Goal: Task Accomplishment & Management: Manage account settings

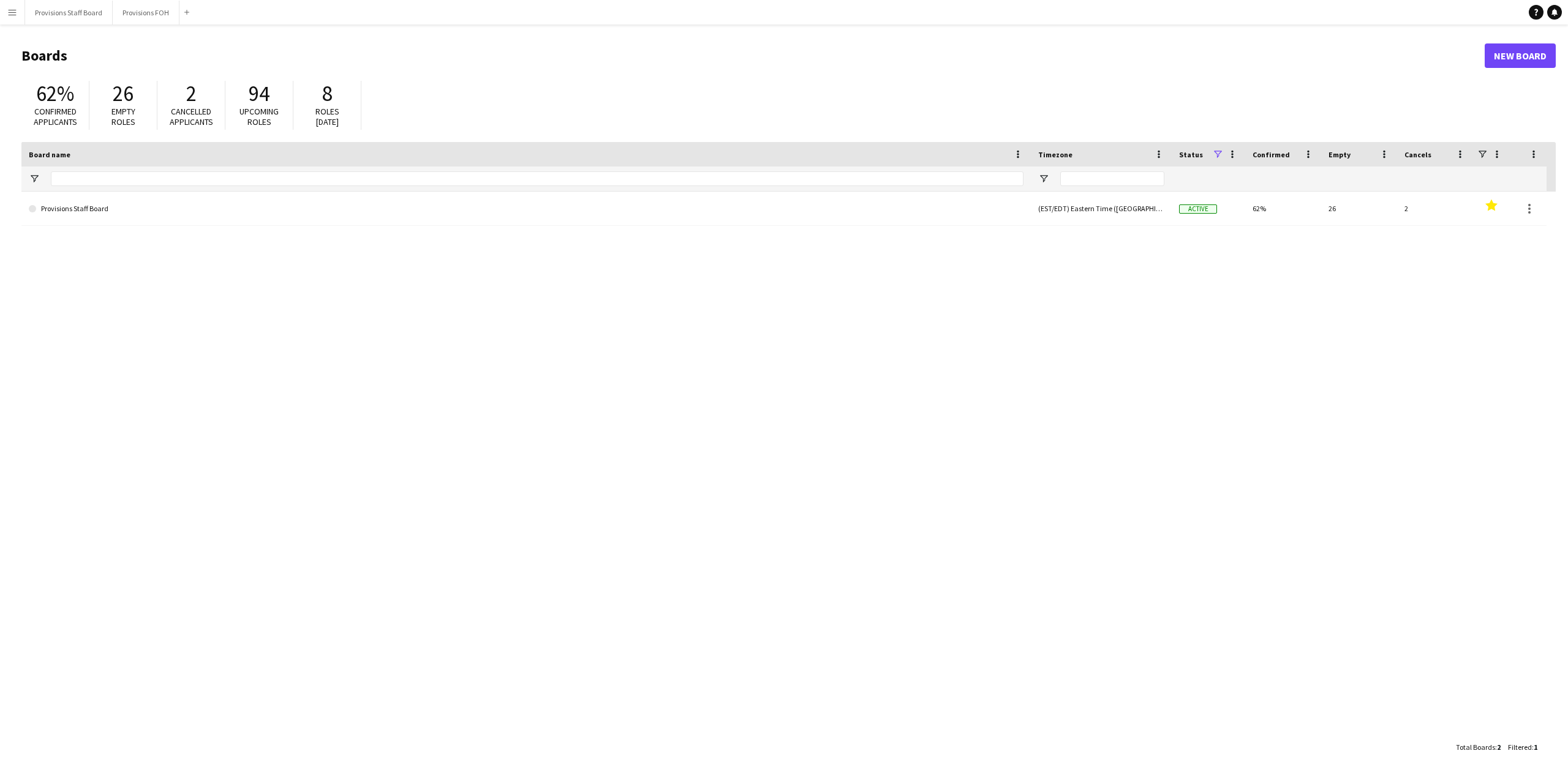
click at [13, 12] on app-icon "Menu" at bounding box center [12, 12] width 10 height 10
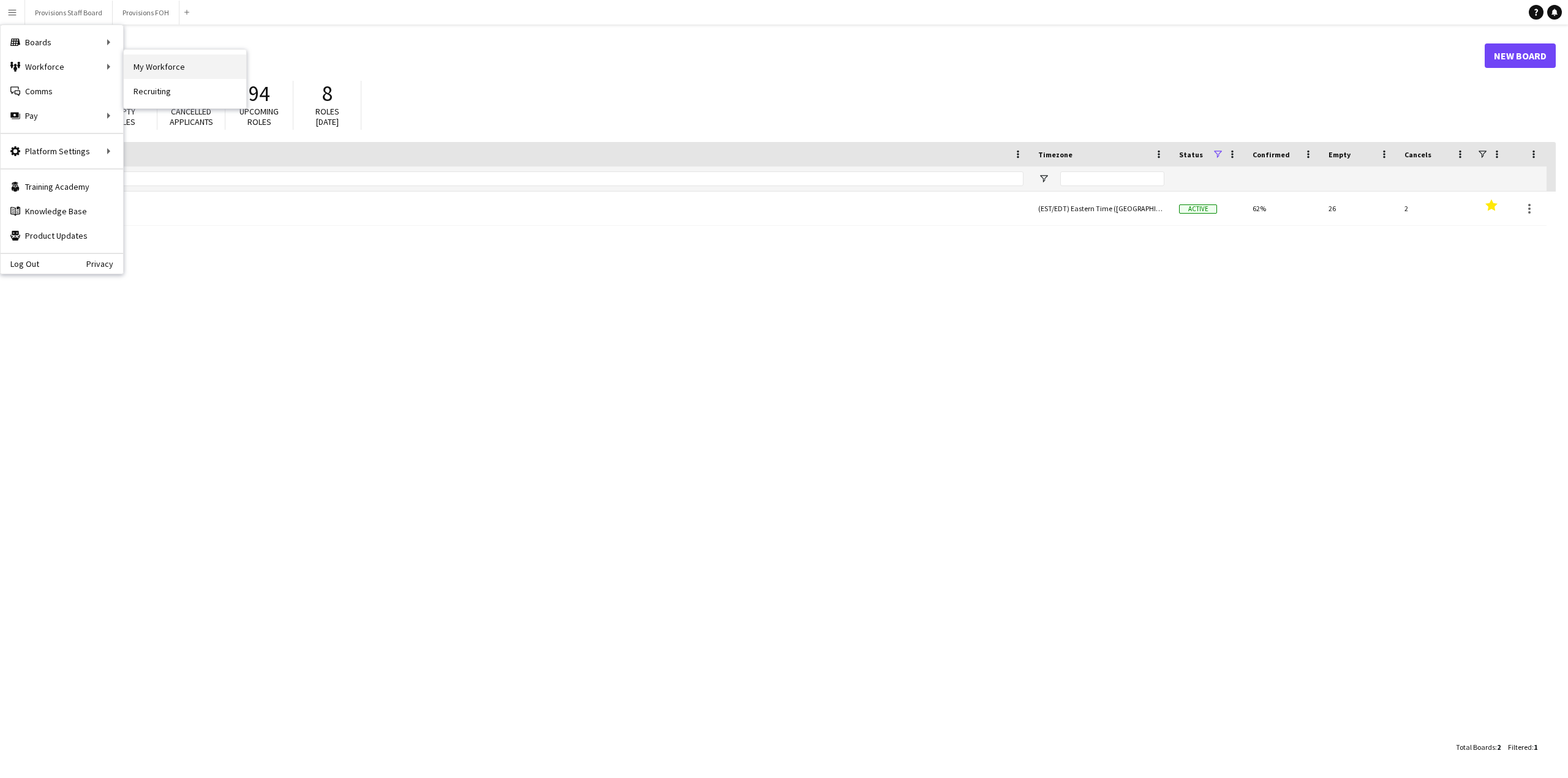
click at [166, 65] on link "My Workforce" at bounding box center [185, 66] width 123 height 25
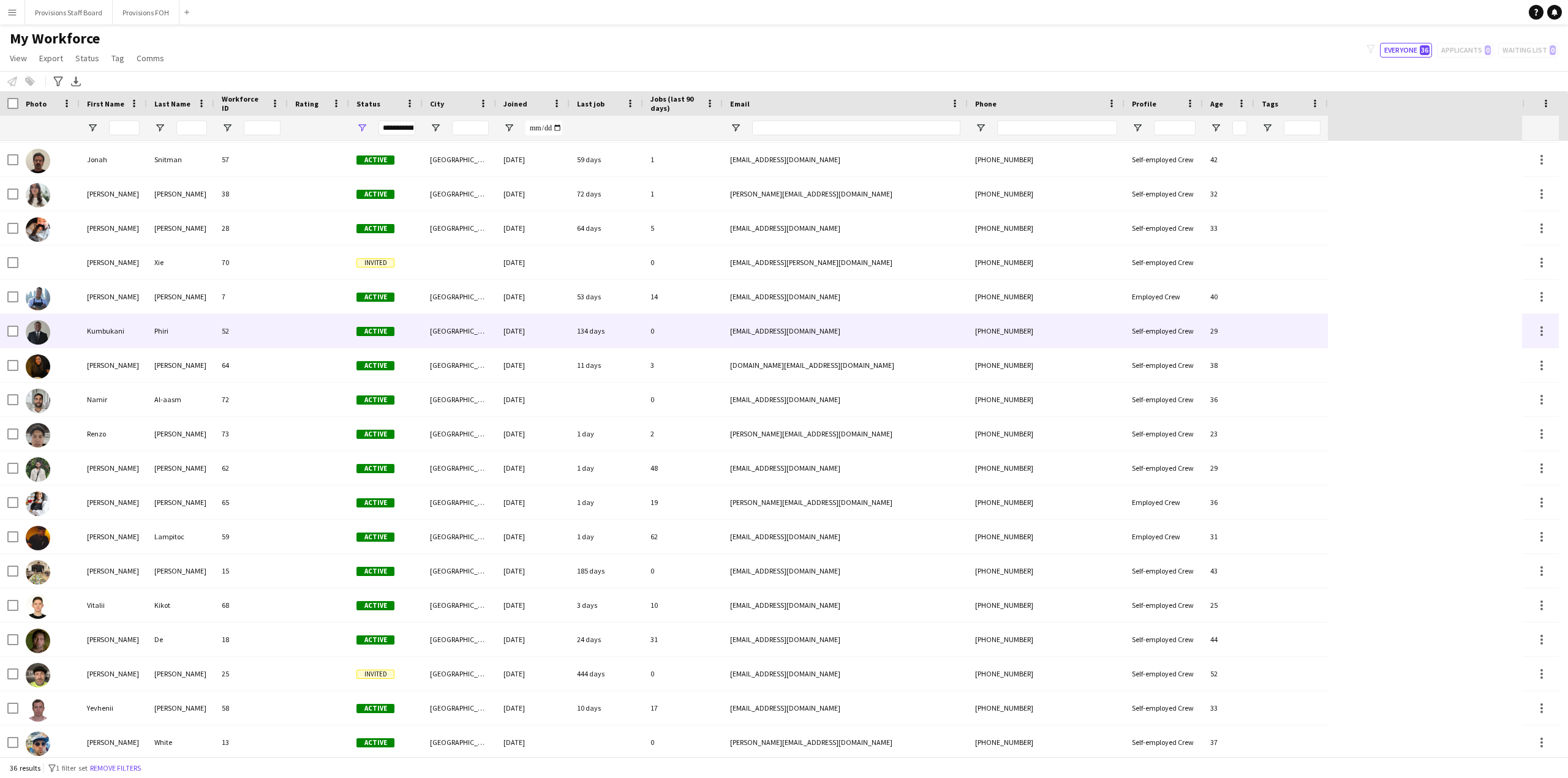
scroll to position [618, 0]
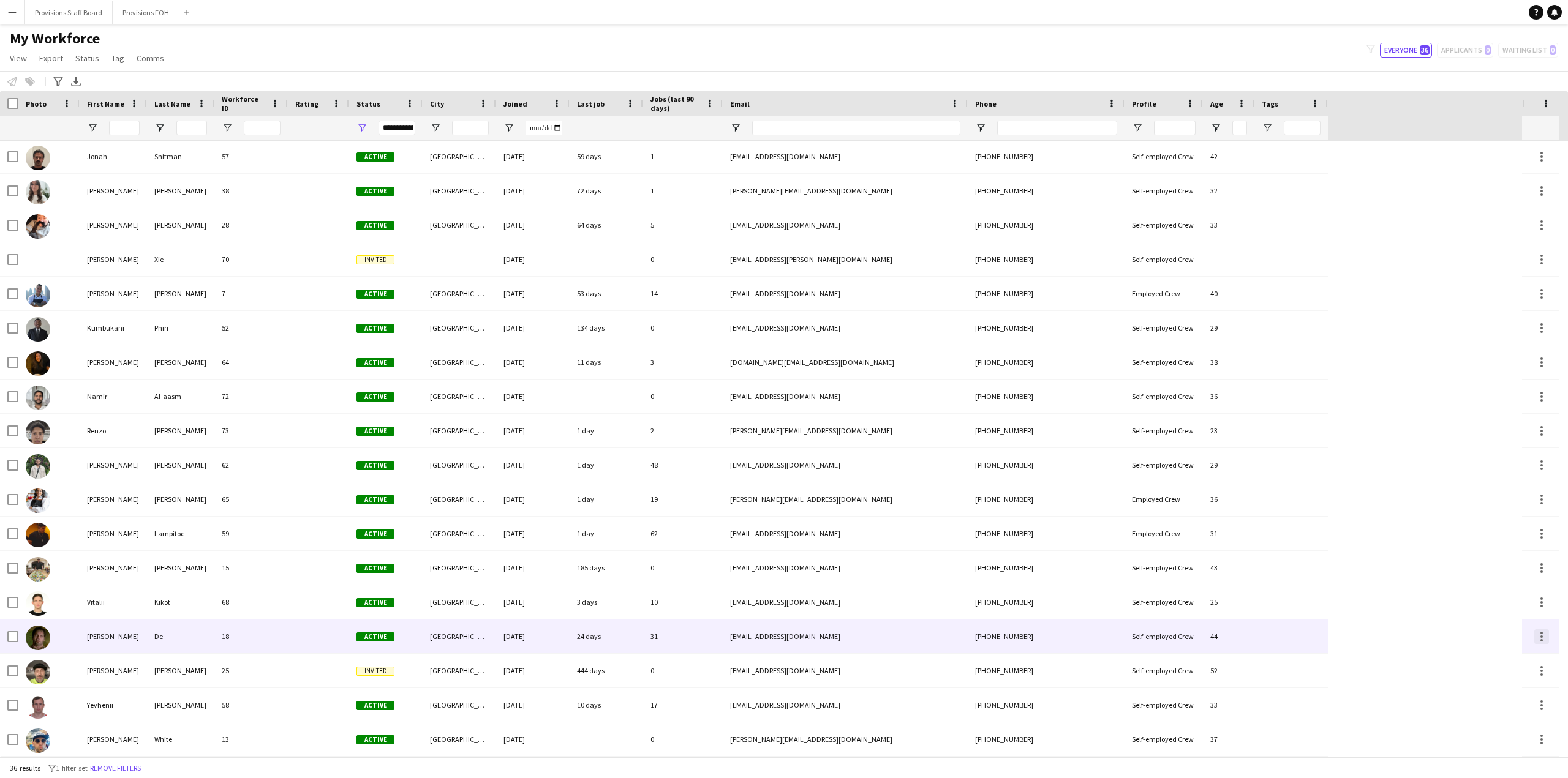
click at [1544, 636] on div at bounding box center [1541, 636] width 15 height 15
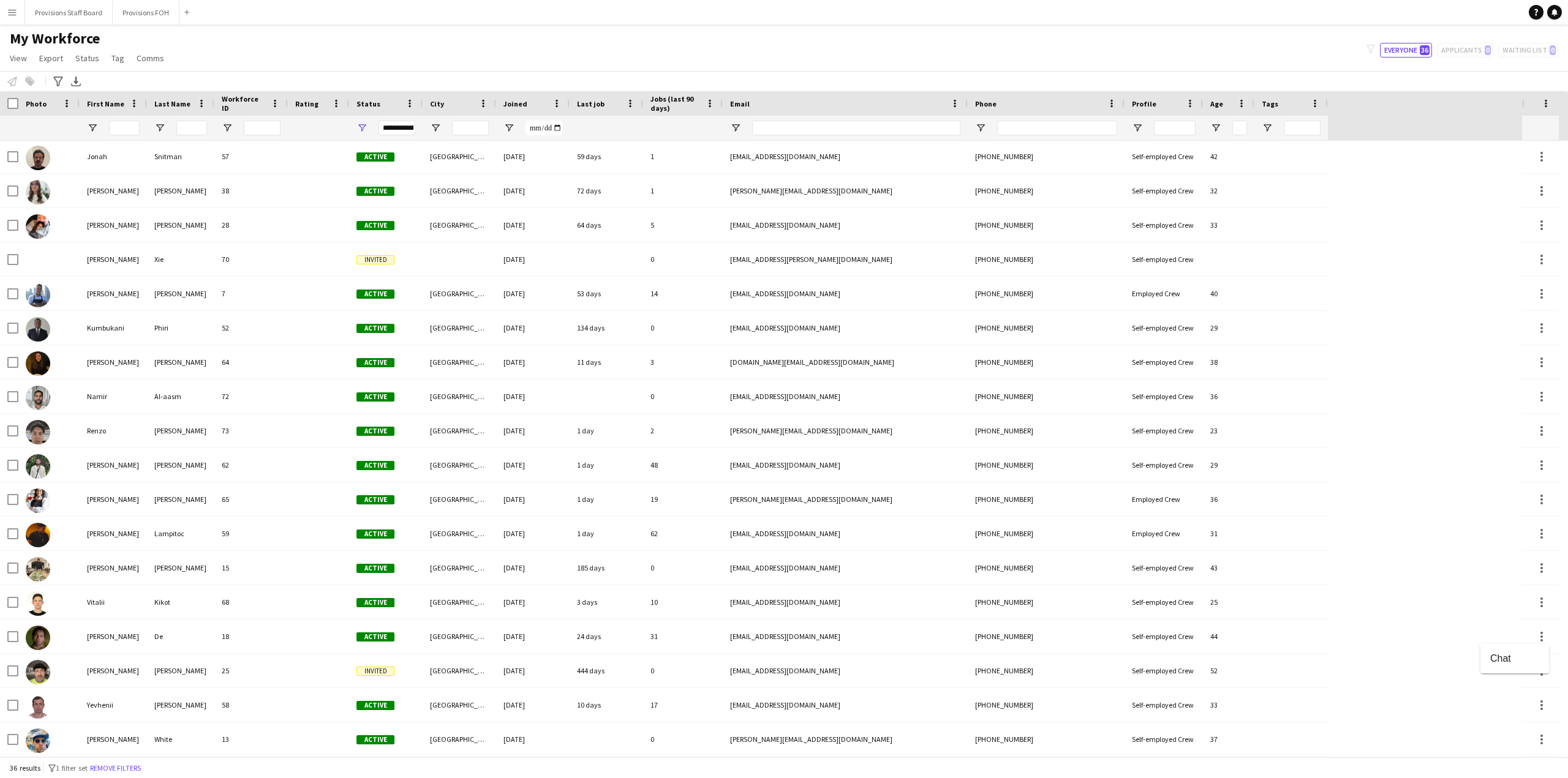
click at [87, 598] on div at bounding box center [784, 389] width 1568 height 778
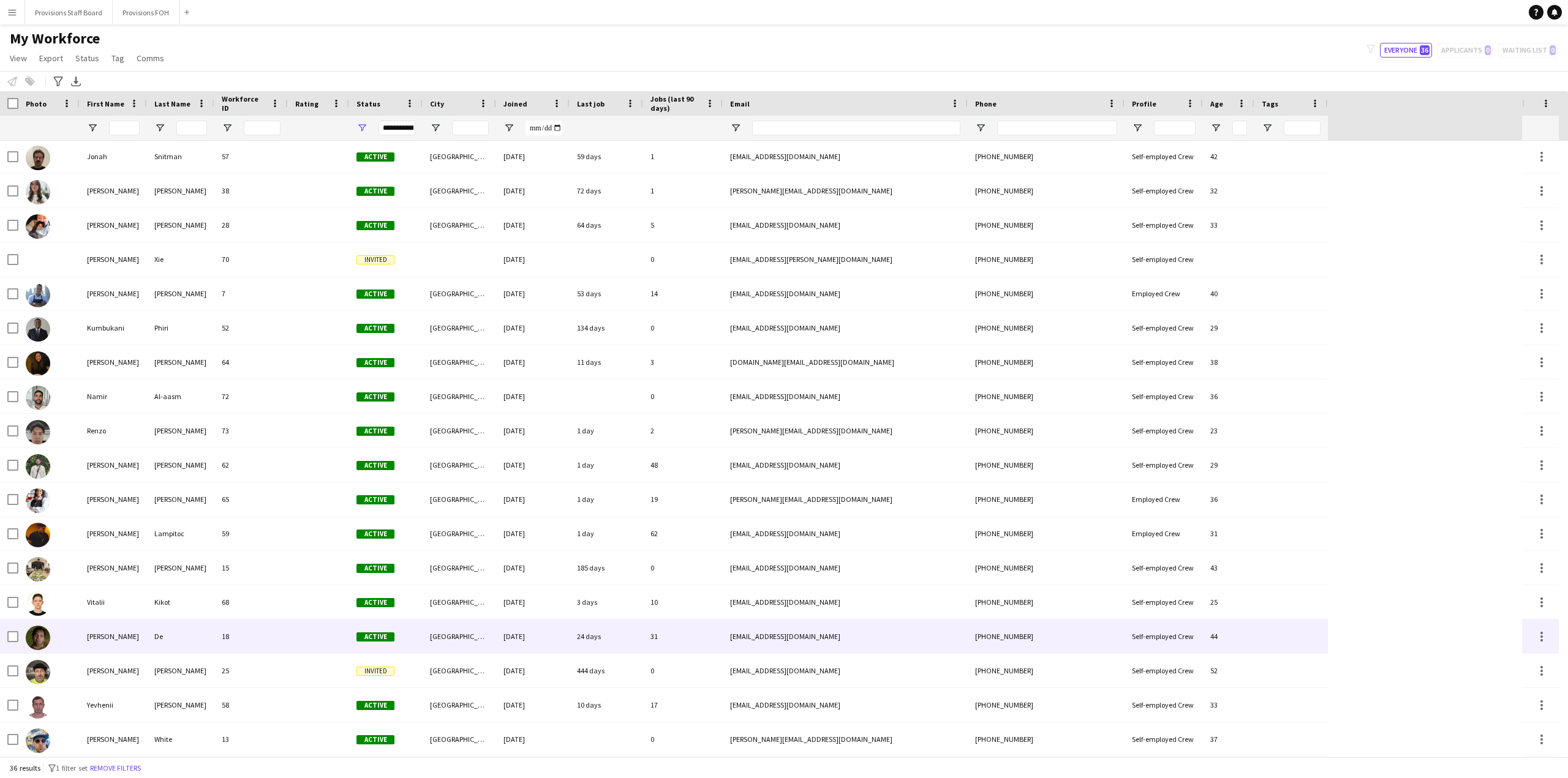
click at [40, 639] on img at bounding box center [38, 638] width 25 height 25
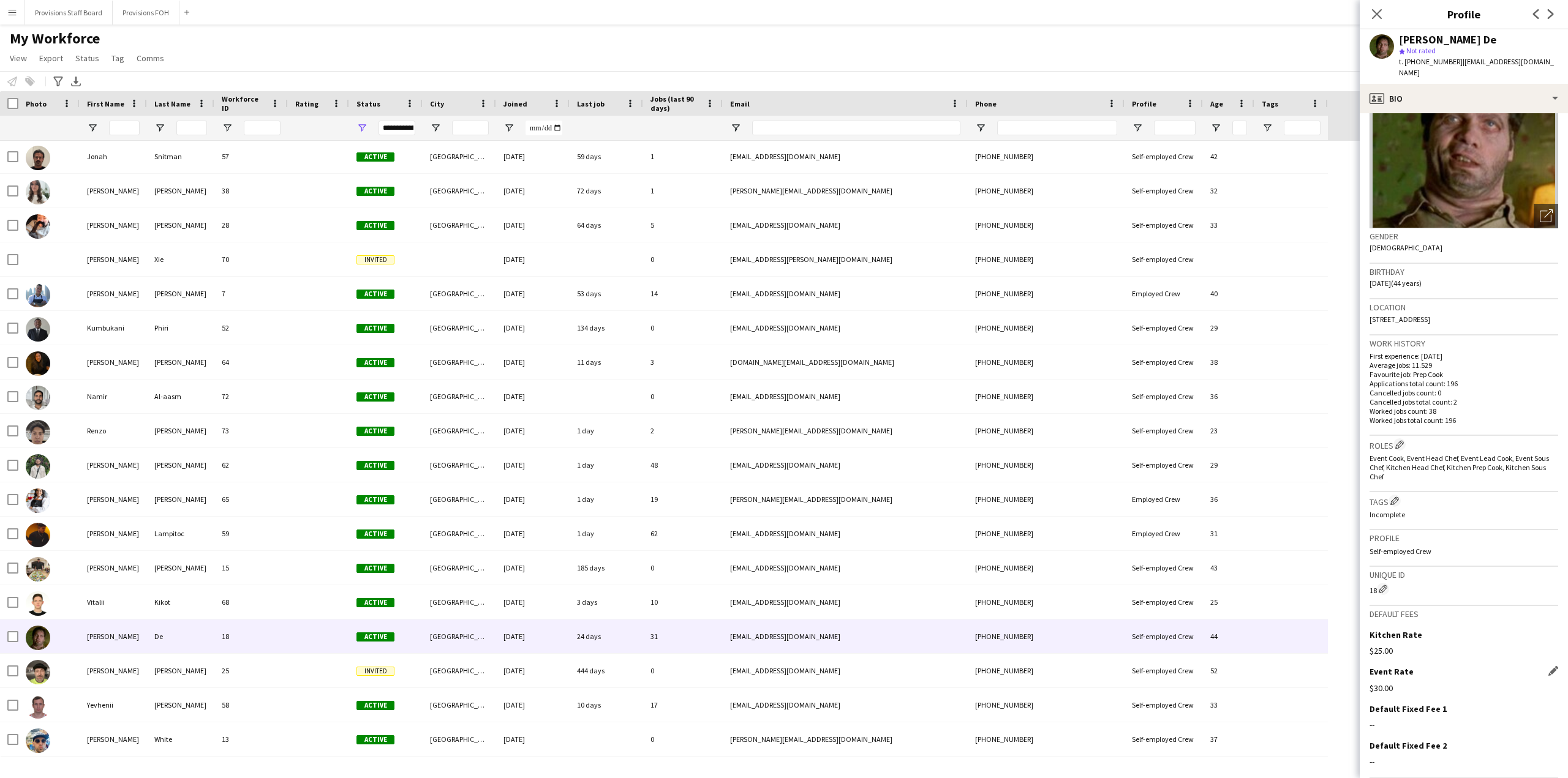
scroll to position [111, 0]
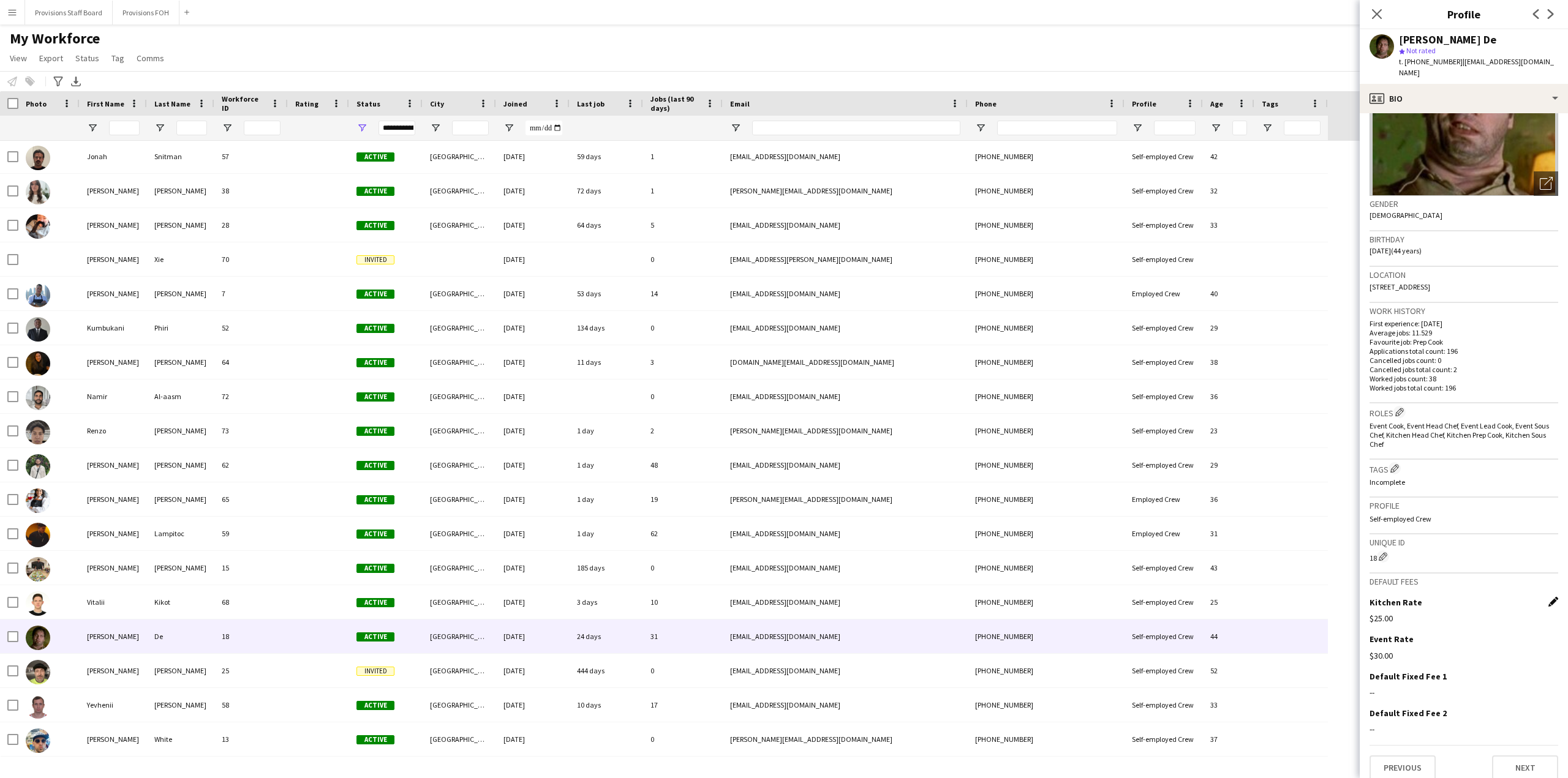
click at [1548, 597] on app-icon "Edit this field" at bounding box center [1553, 602] width 10 height 10
click at [1548, 677] on app-icon "Edit this field" at bounding box center [1553, 682] width 10 height 10
drag, startPoint x: 1404, startPoint y: 617, endPoint x: 1386, endPoint y: 621, distance: 18.4
click at [1386, 621] on input "******" at bounding box center [1464, 627] width 189 height 30
paste input
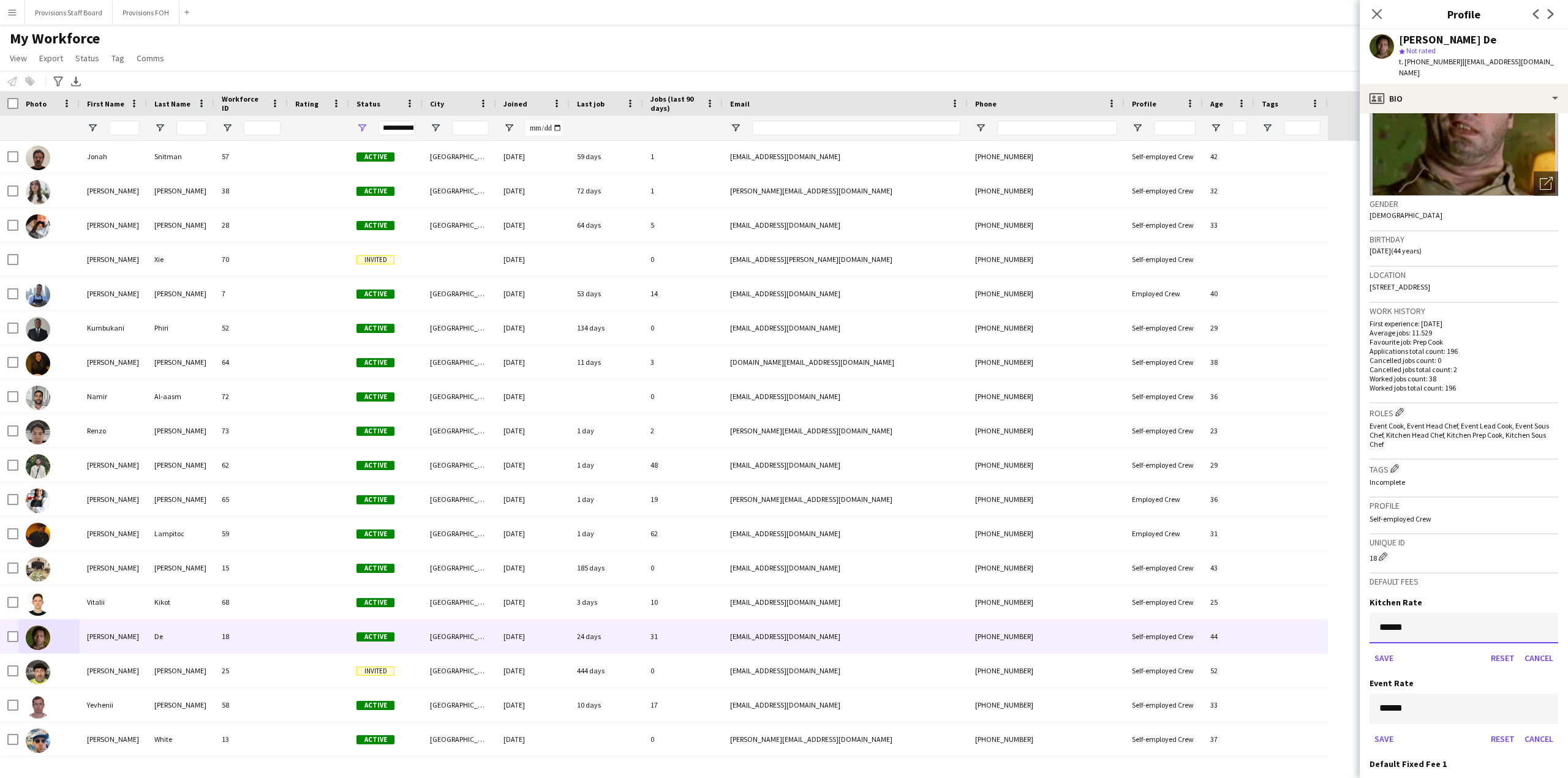
type input "******"
click at [1443, 657] on div "Save Reset Cancel" at bounding box center [1464, 658] width 189 height 20
drag, startPoint x: 1412, startPoint y: 696, endPoint x: 1386, endPoint y: 697, distance: 26.0
click at [1386, 697] on input "******" at bounding box center [1464, 708] width 189 height 30
paste input
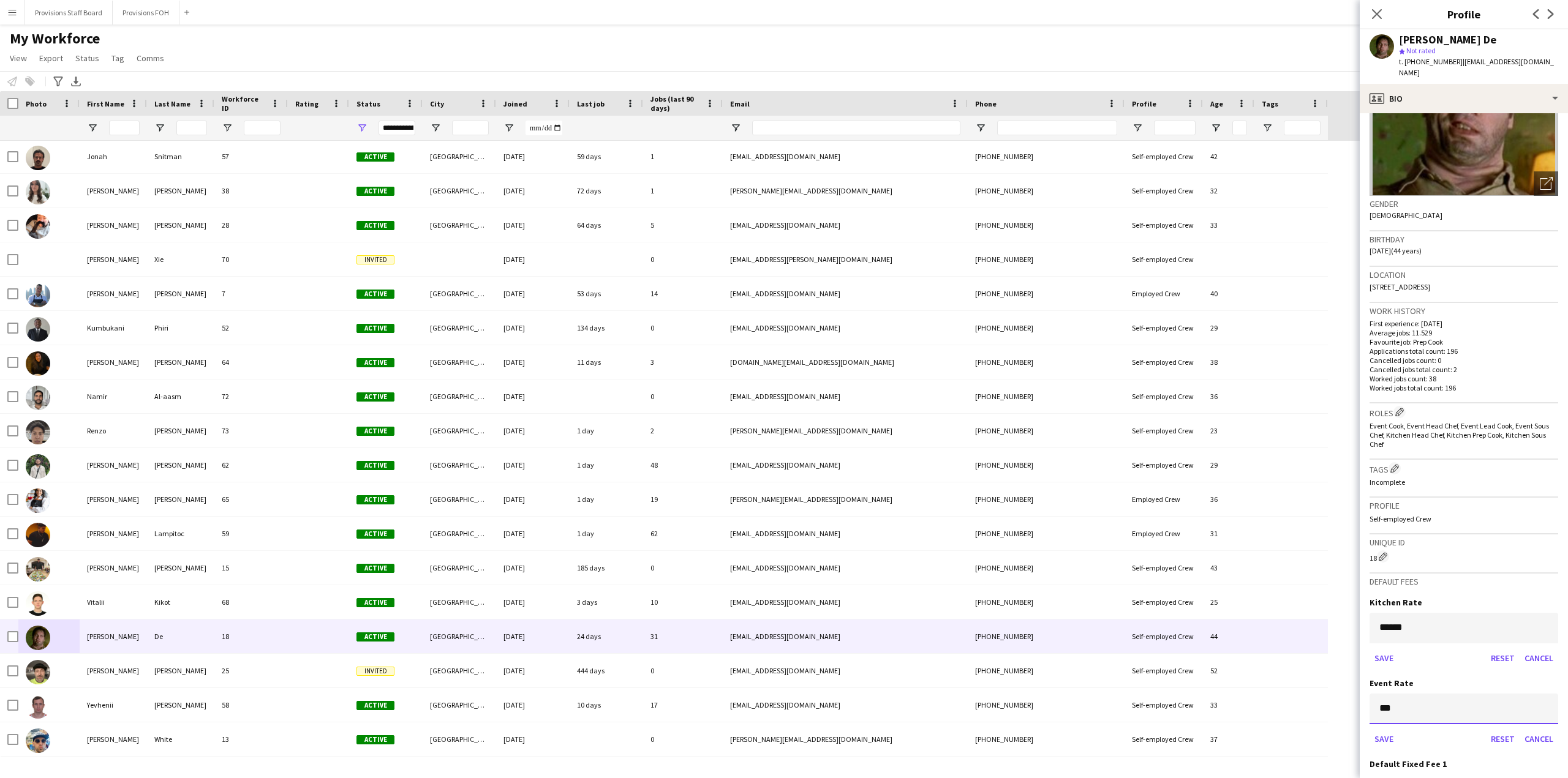
type input "***"
click at [1466, 729] on div "Save Reset Cancel" at bounding box center [1464, 739] width 189 height 20
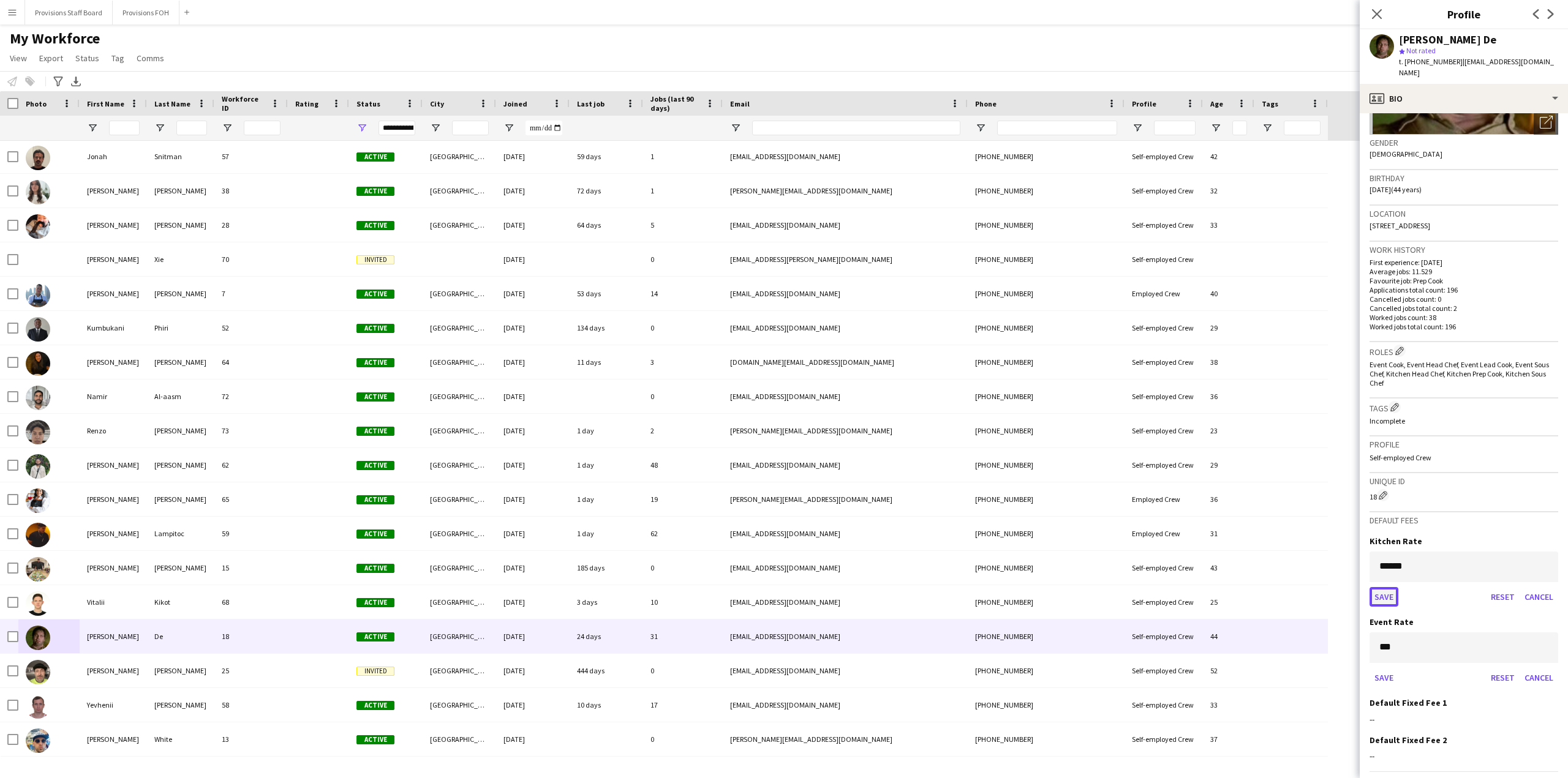
click at [1385, 587] on button "Save" at bounding box center [1383, 597] width 29 height 20
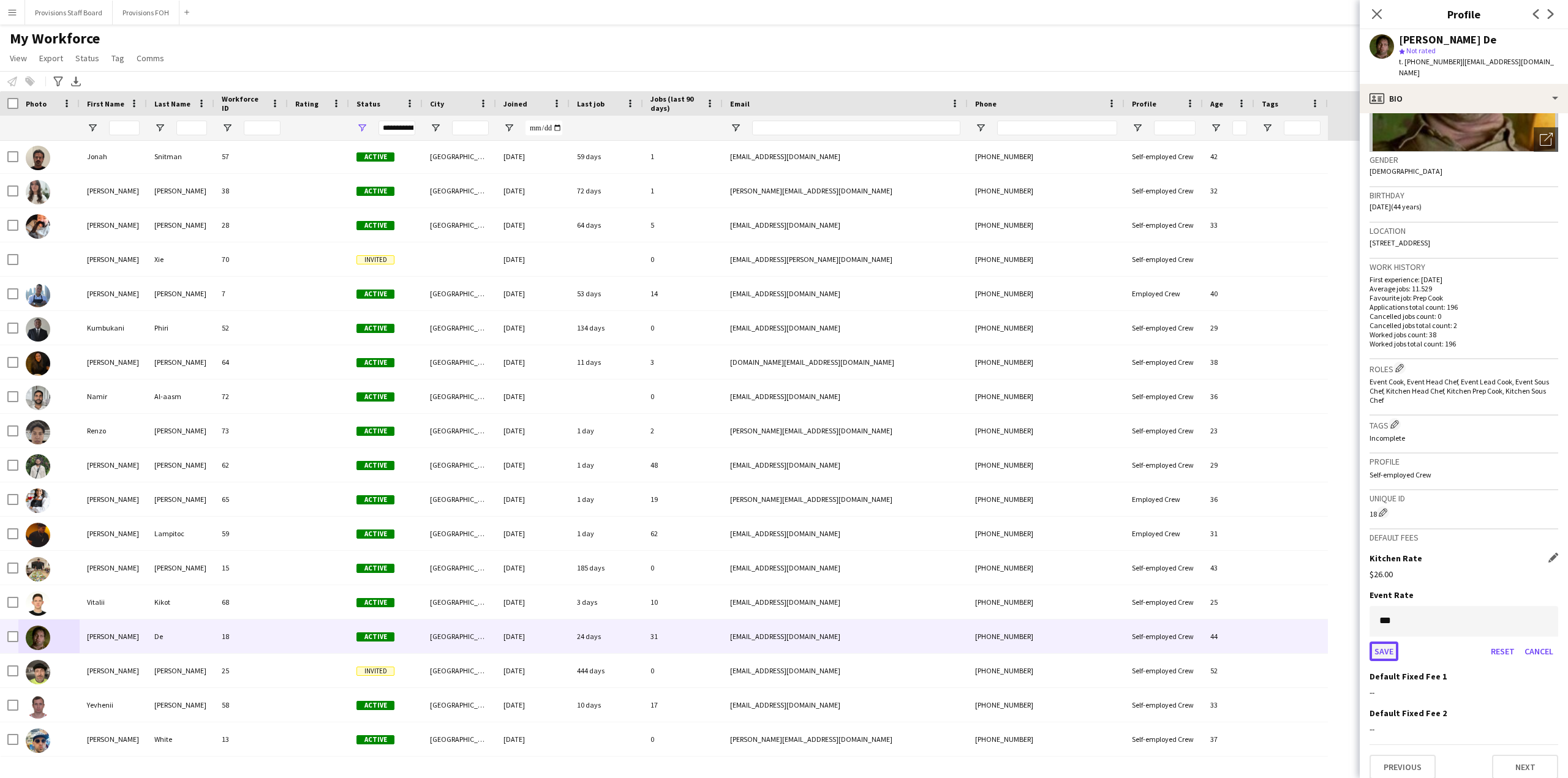
click at [1386, 641] on button "Save" at bounding box center [1383, 651] width 29 height 20
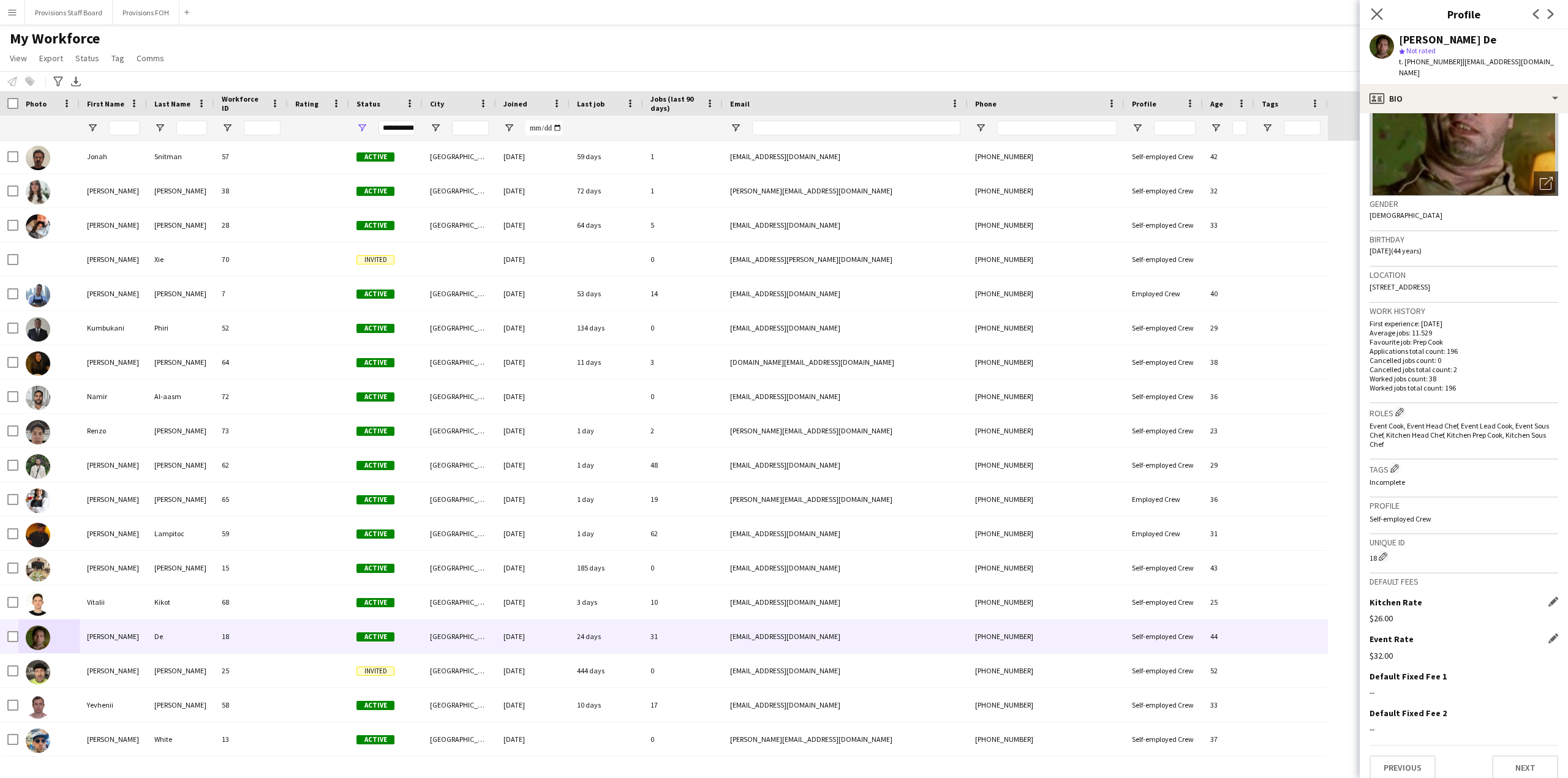
click at [1382, 17] on icon "Close pop-in" at bounding box center [1376, 13] width 12 height 12
